Goal: Check status: Check status

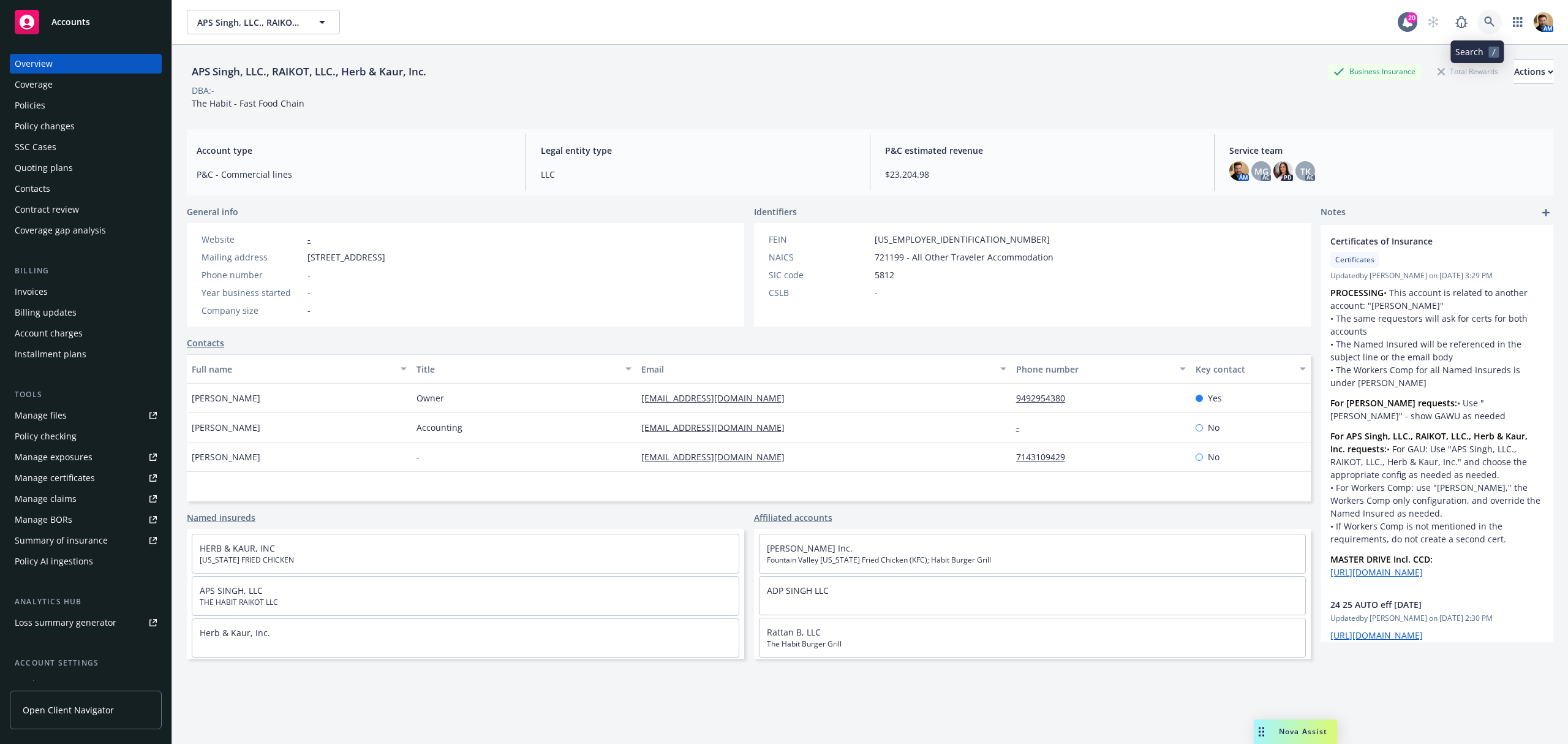
click at [1484, 25] on icon at bounding box center [1490, 22] width 11 height 11
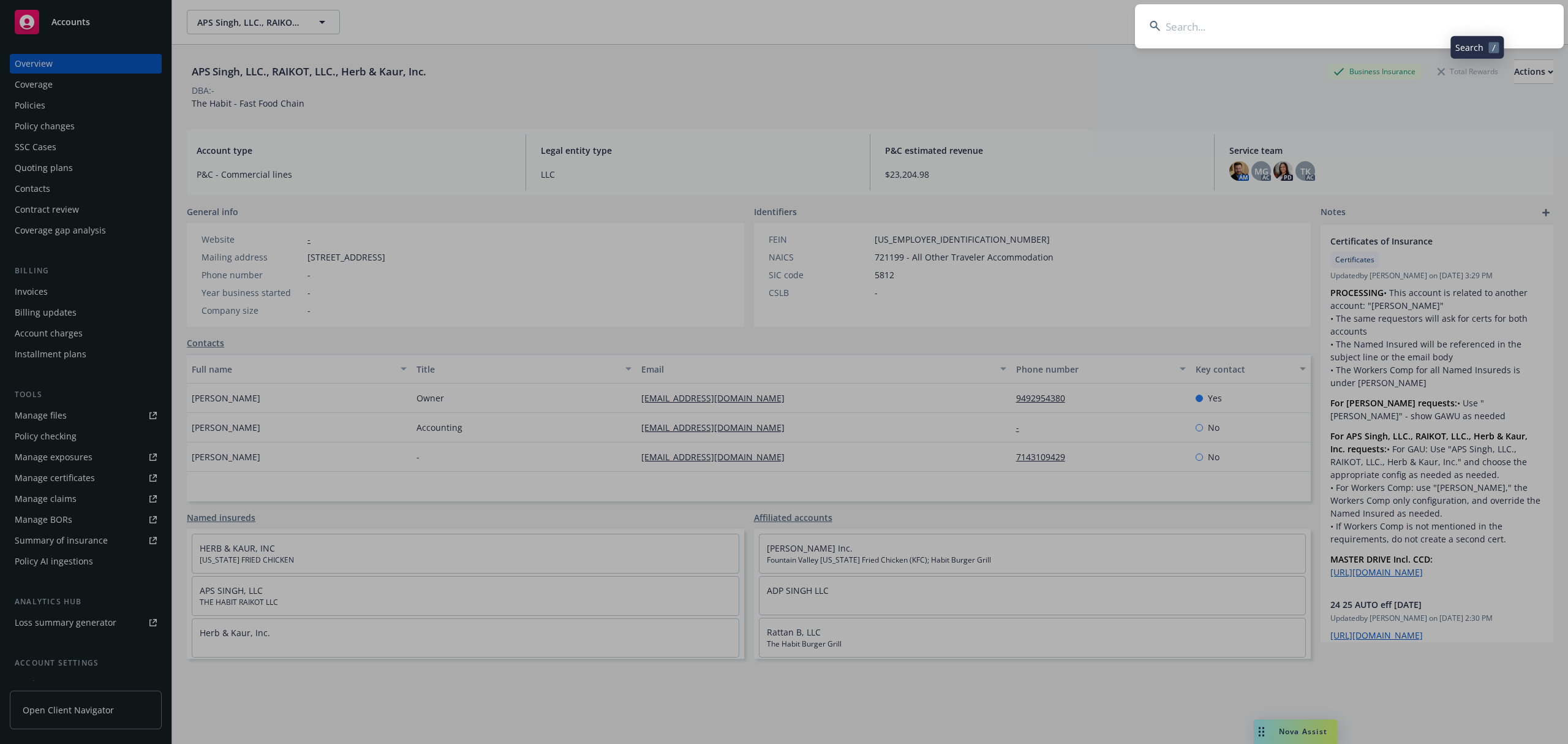
click at [1457, 23] on input at bounding box center [1349, 27] width 429 height 44
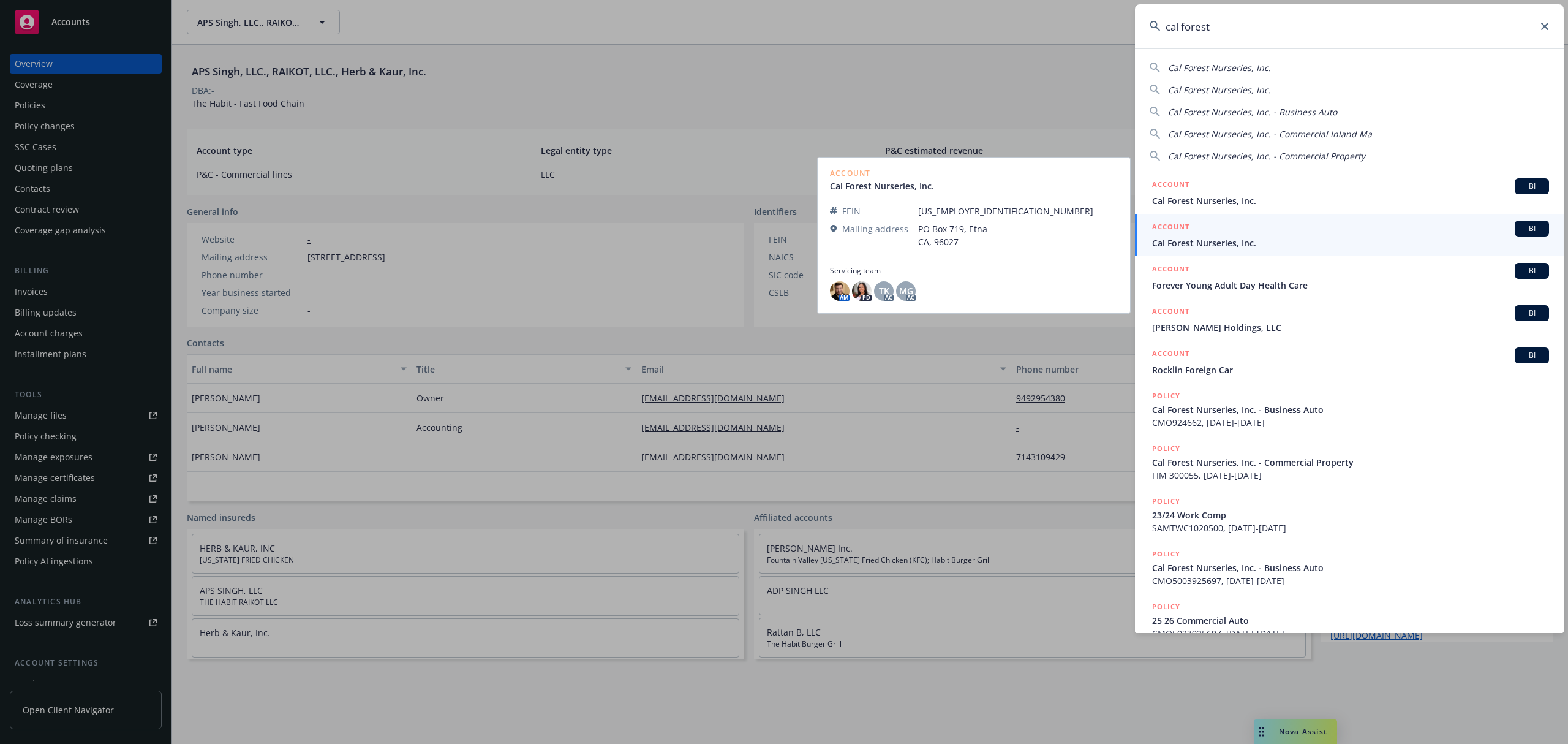
type input "cal forest"
click at [1187, 234] on h5 "ACCOUNT" at bounding box center [1171, 228] width 37 height 15
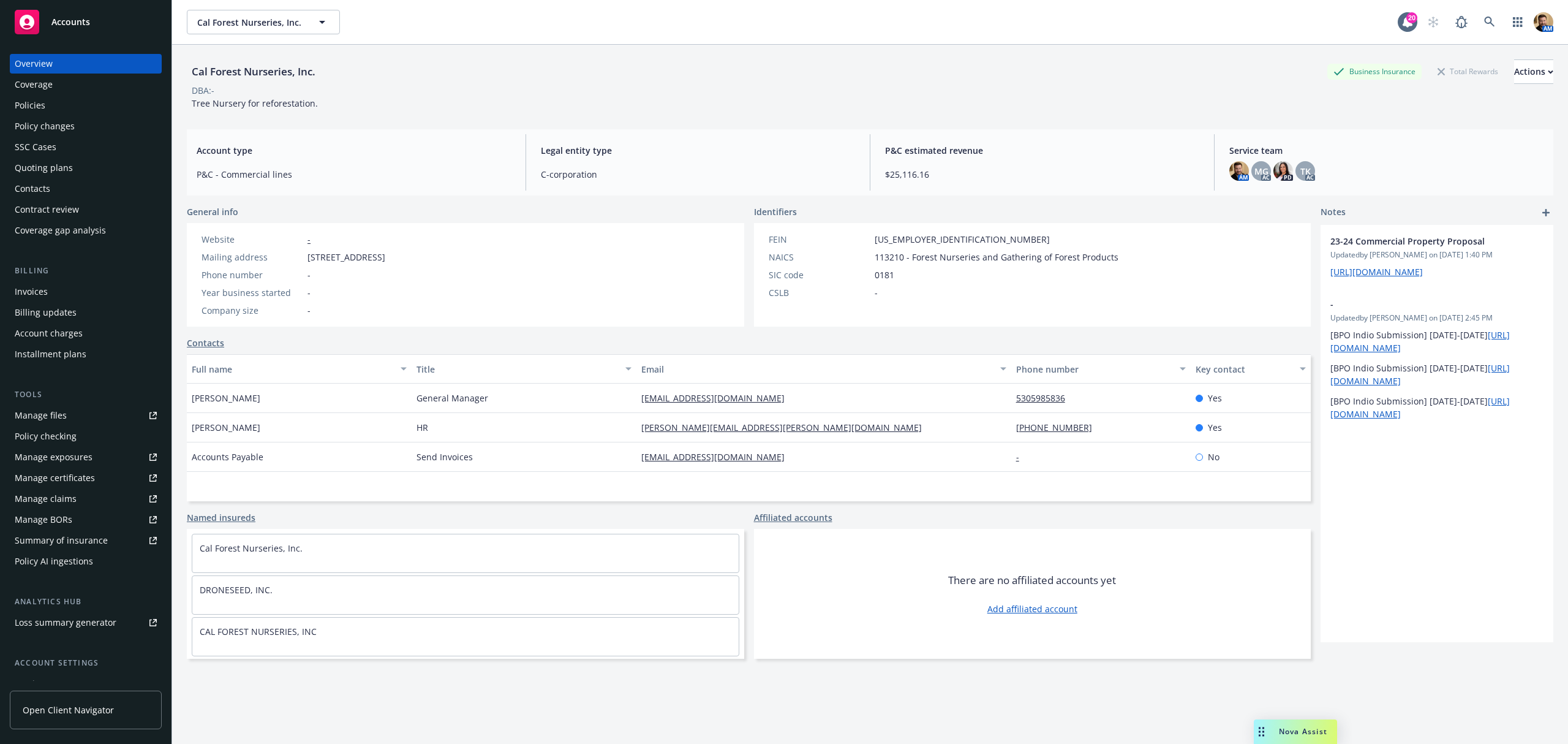
click at [50, 101] on div "Policies" at bounding box center [86, 105] width 142 height 20
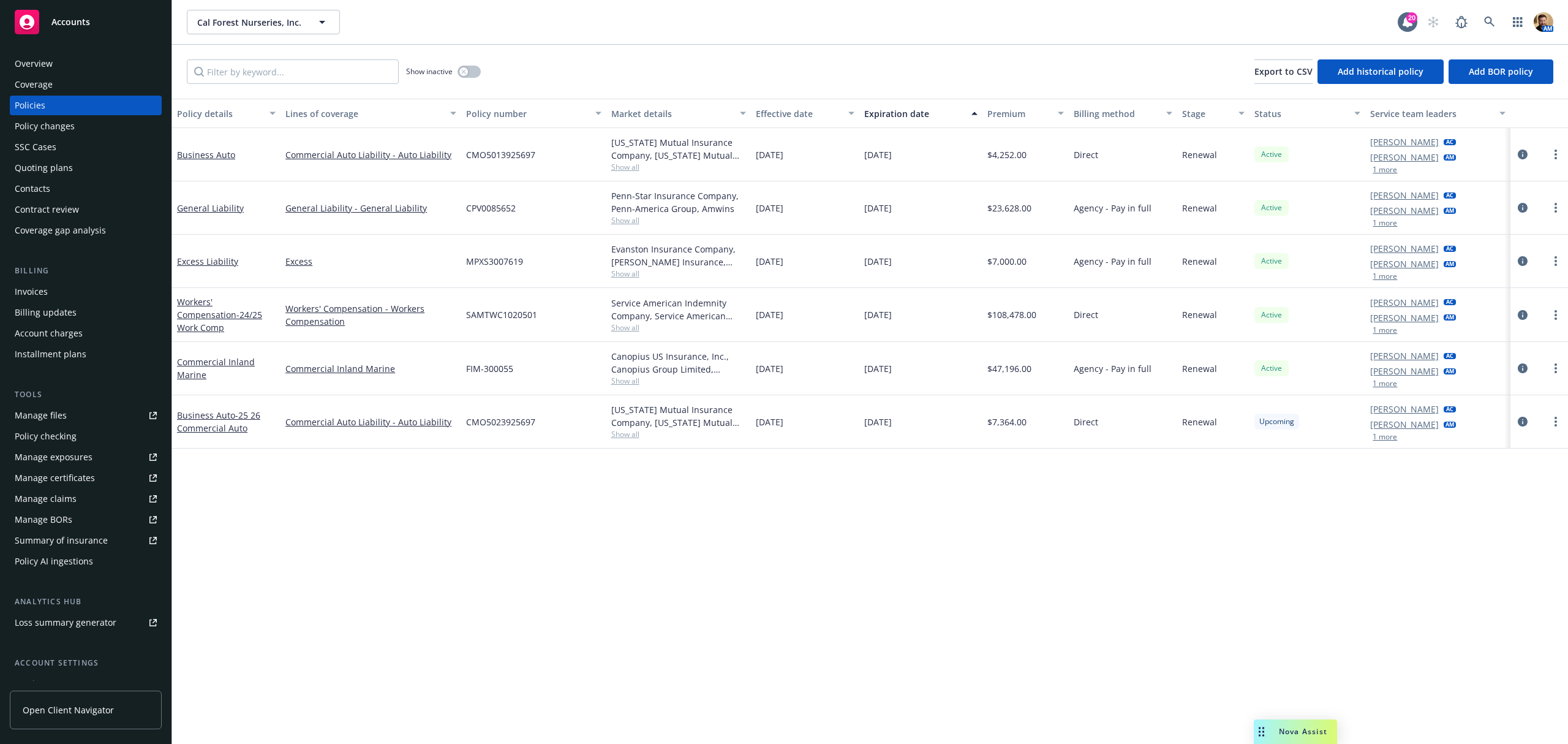
click at [40, 162] on div "Quoting plans" at bounding box center [44, 168] width 58 height 20
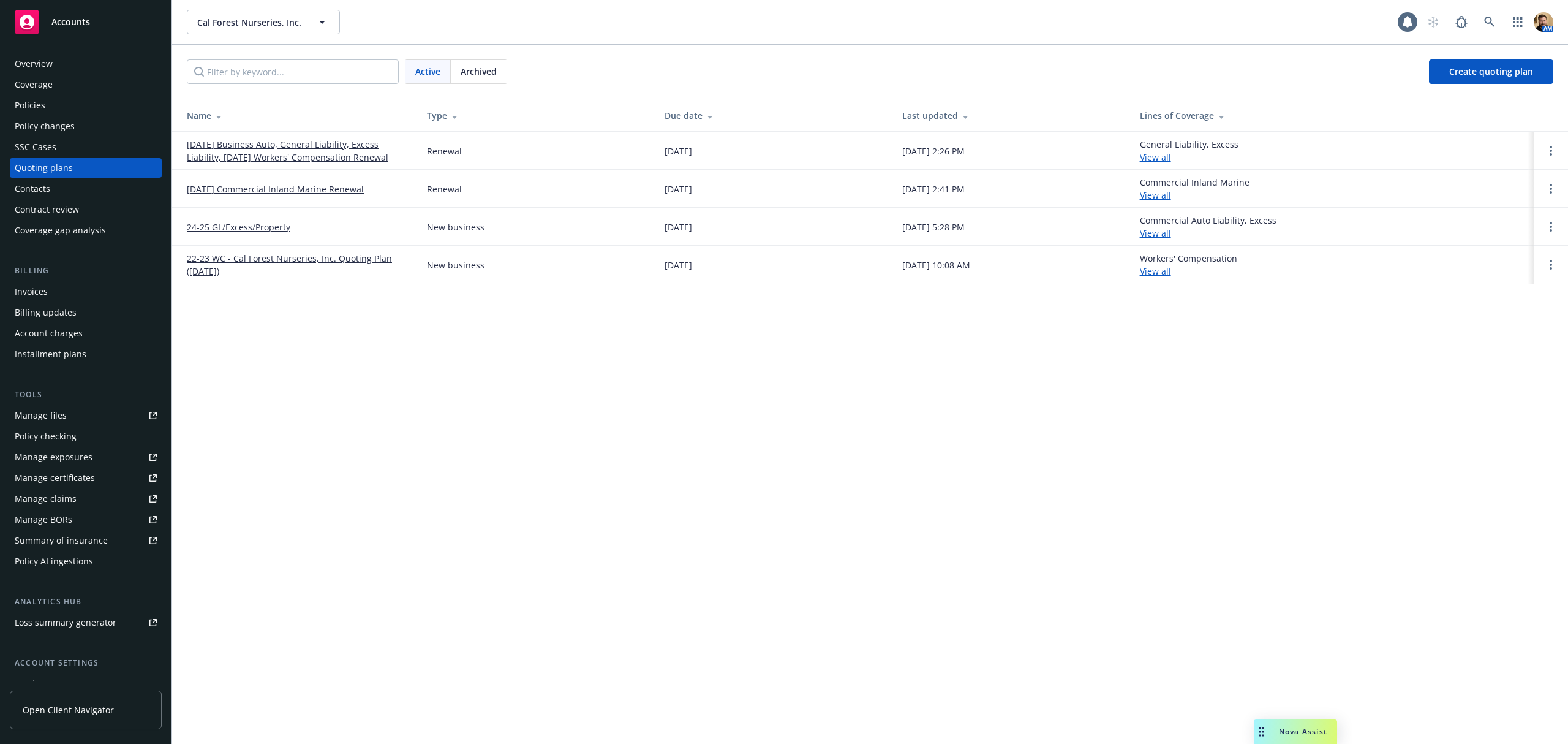
click at [271, 153] on link "[DATE] Business Auto, General Liability, Excess Liability, [DATE] Workers' Comp…" at bounding box center [297, 150] width 221 height 26
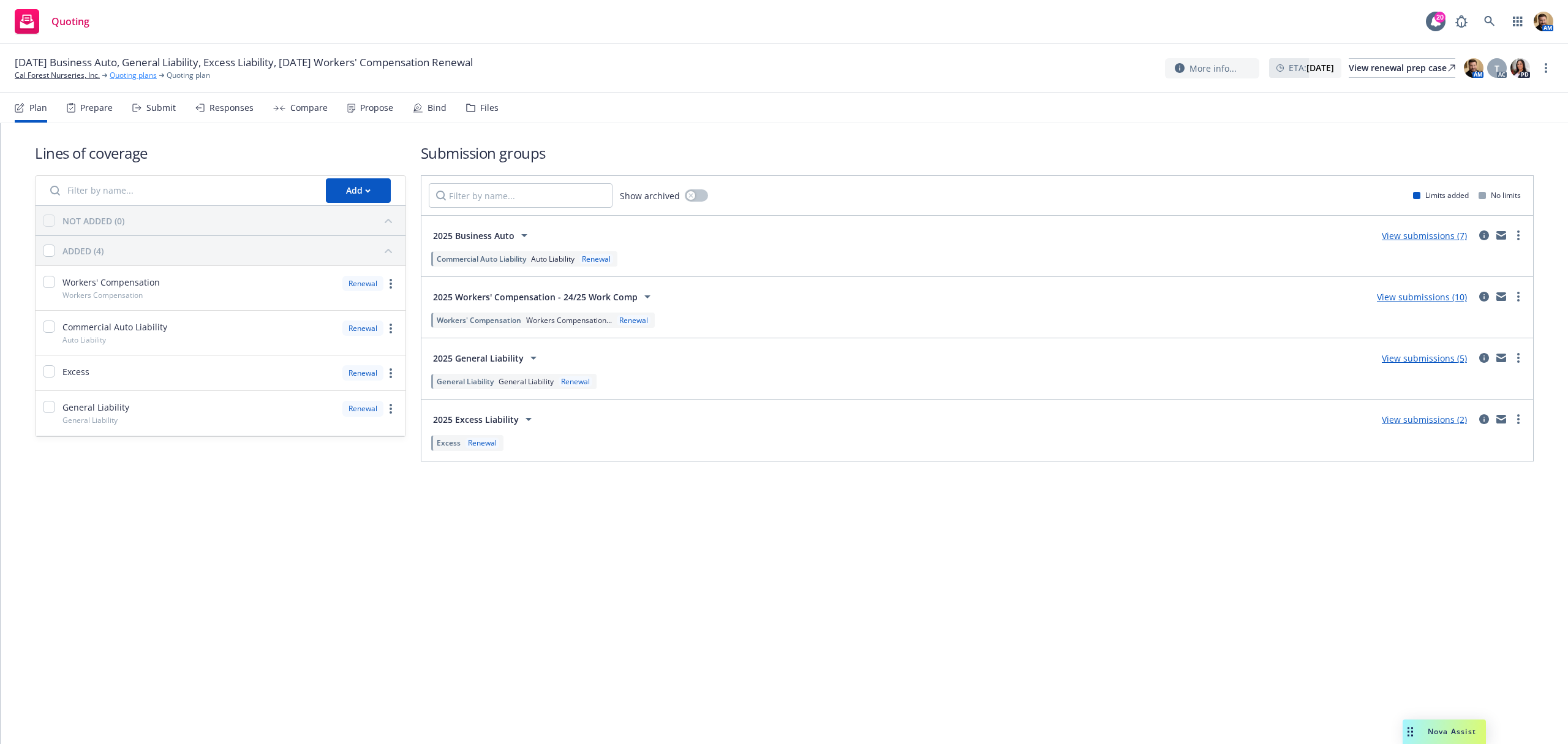
click at [119, 78] on link "Quoting plans" at bounding box center [133, 75] width 47 height 11
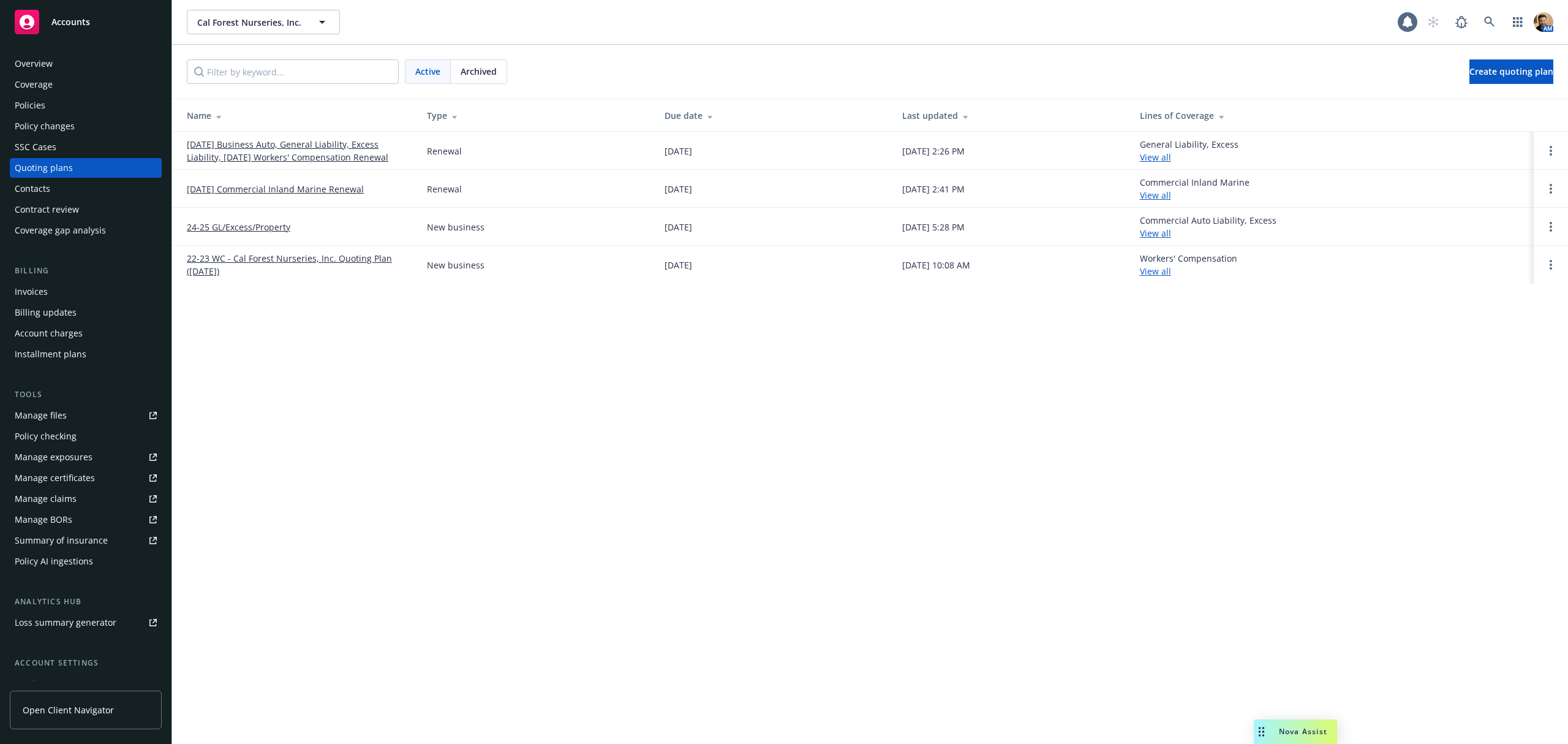
click at [36, 101] on div "Policies" at bounding box center [30, 105] width 30 height 20
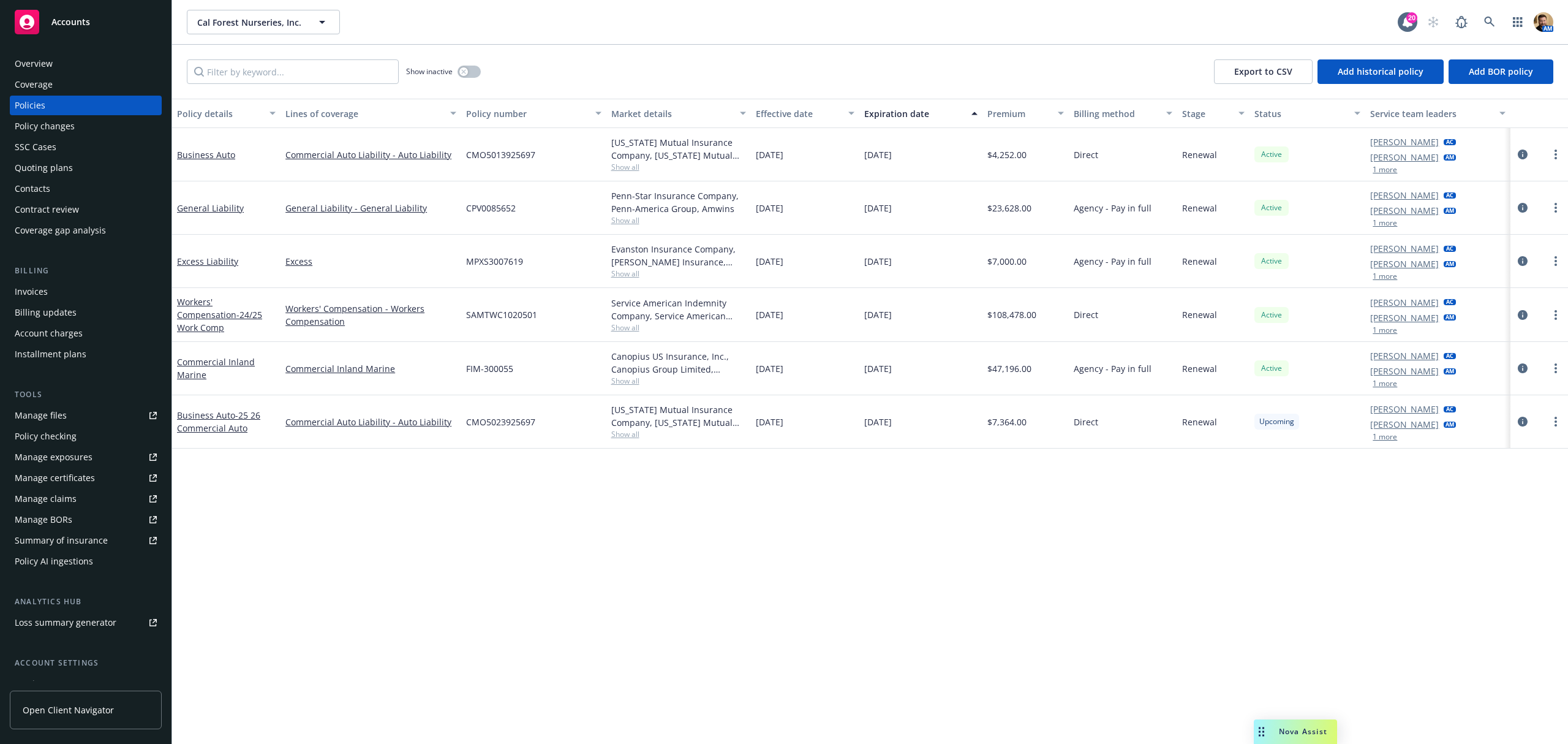
click at [42, 164] on div "Quoting plans" at bounding box center [44, 168] width 58 height 20
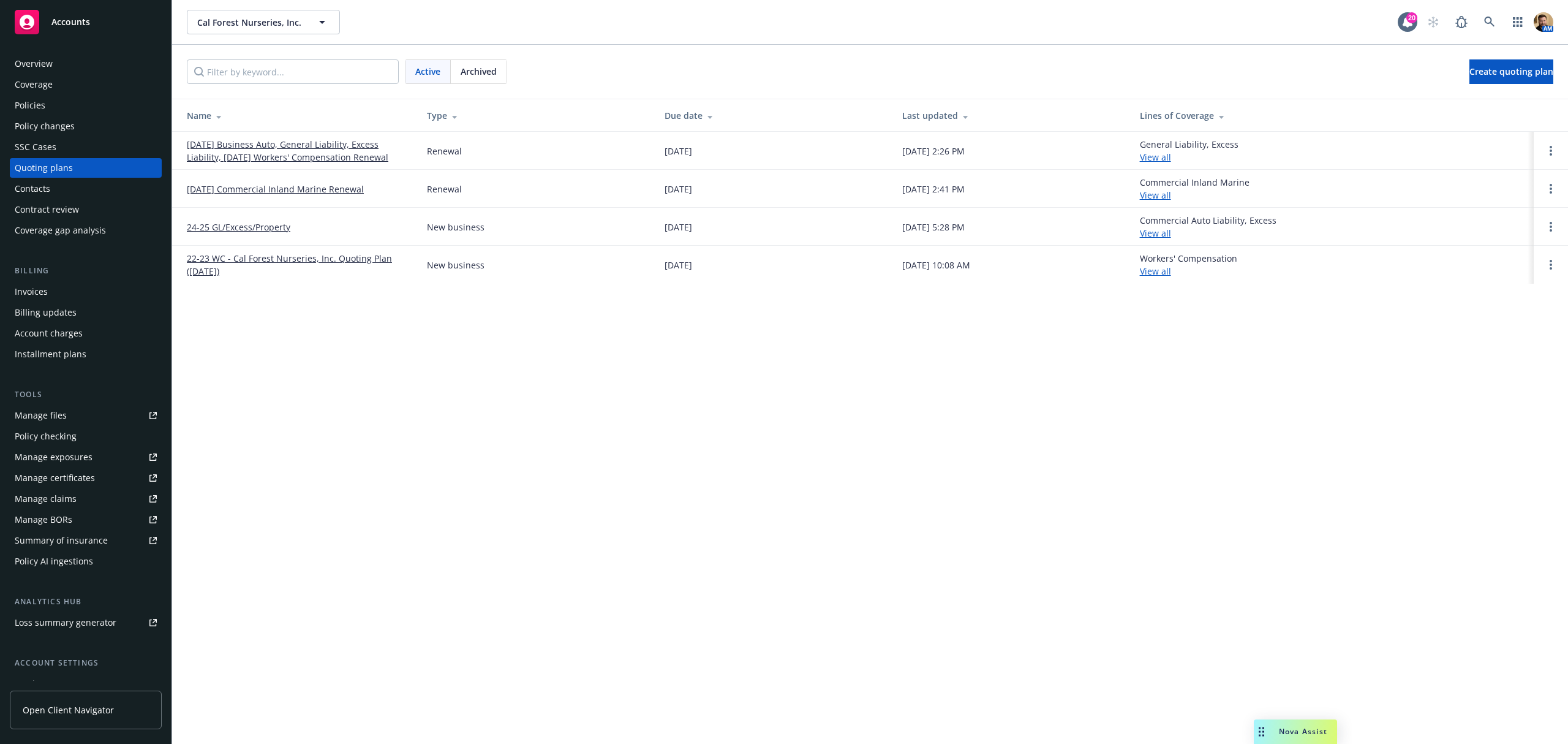
click at [271, 152] on link "[DATE] Business Auto, General Liability, Excess Liability, [DATE] Workers' Comp…" at bounding box center [297, 150] width 221 height 26
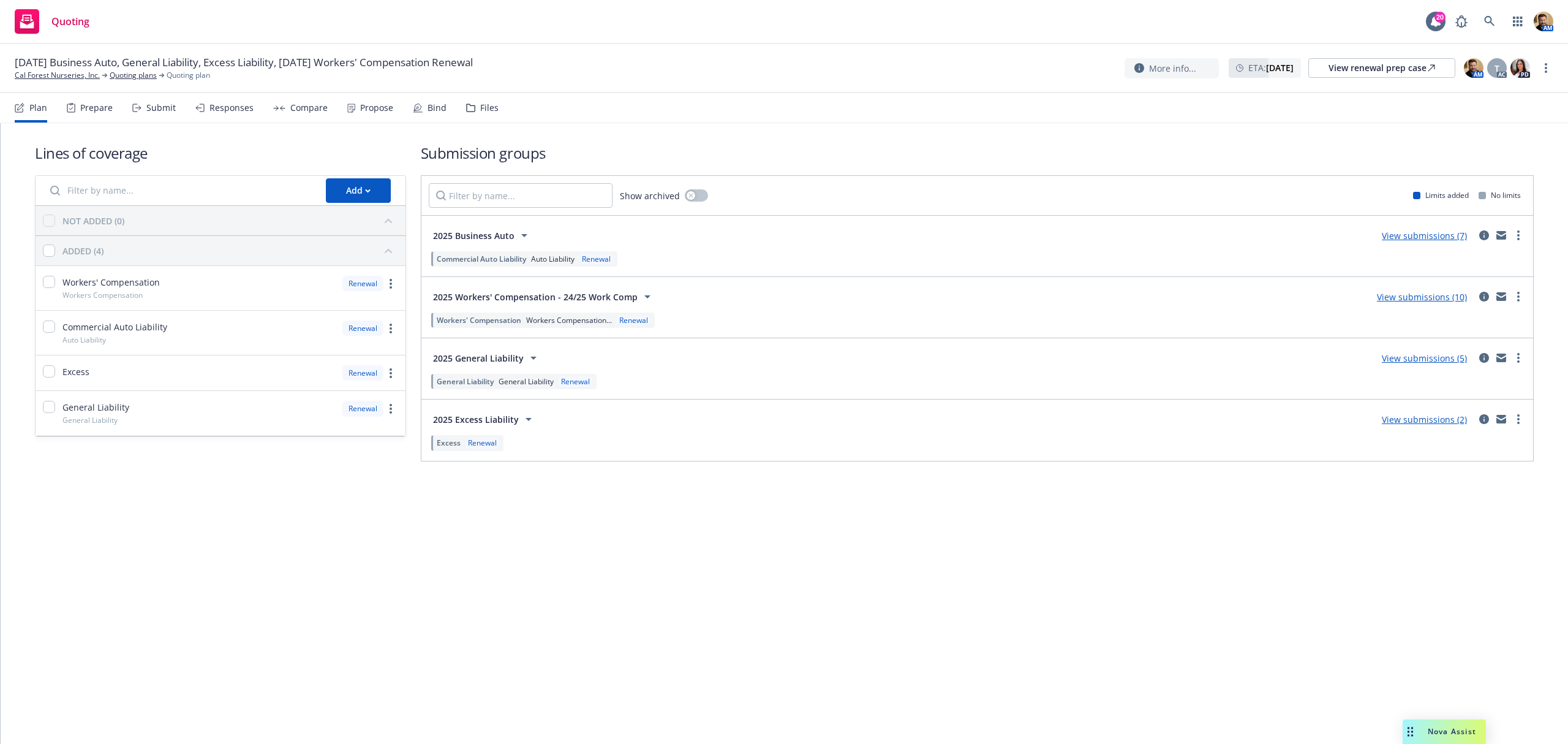
click at [142, 110] on div "Submit" at bounding box center [154, 108] width 44 height 29
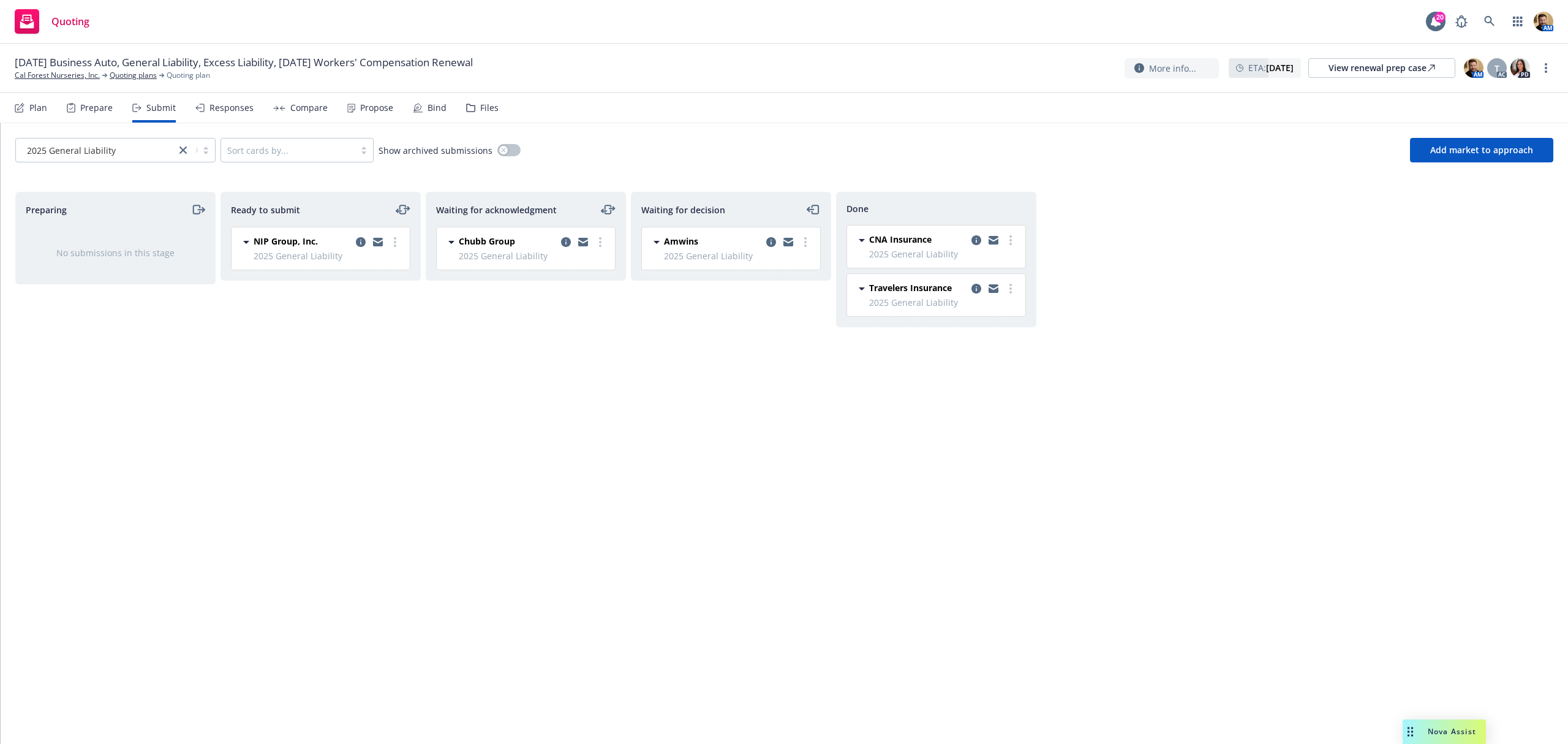
click at [231, 111] on div "Responses" at bounding box center [231, 108] width 44 height 10
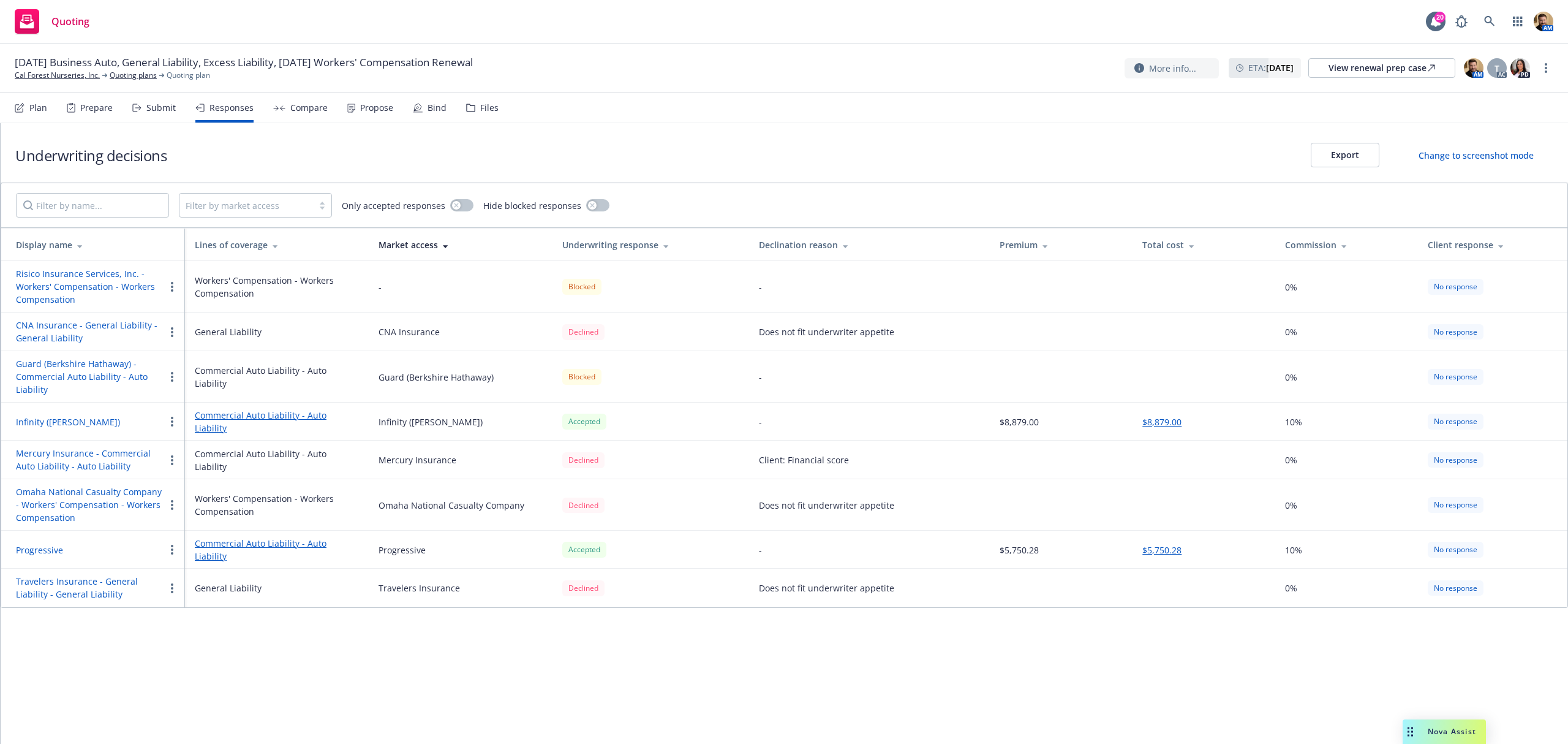
click at [858, 679] on div "Underwriting decisions Export Change to screenshot mode Filter by market access…" at bounding box center [784, 433] width 1567 height 620
